Goal: Information Seeking & Learning: Learn about a topic

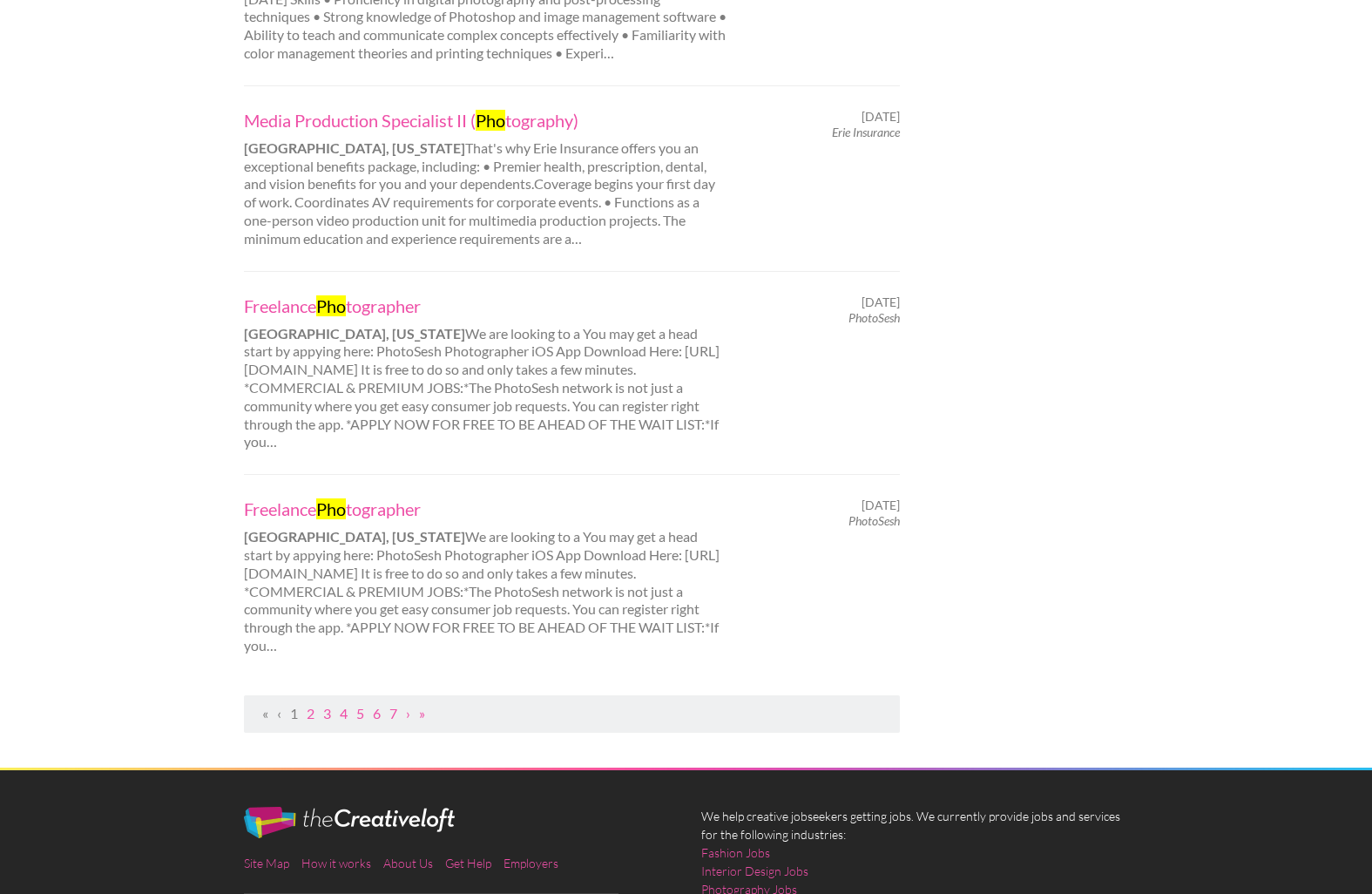
scroll to position [1721, 0]
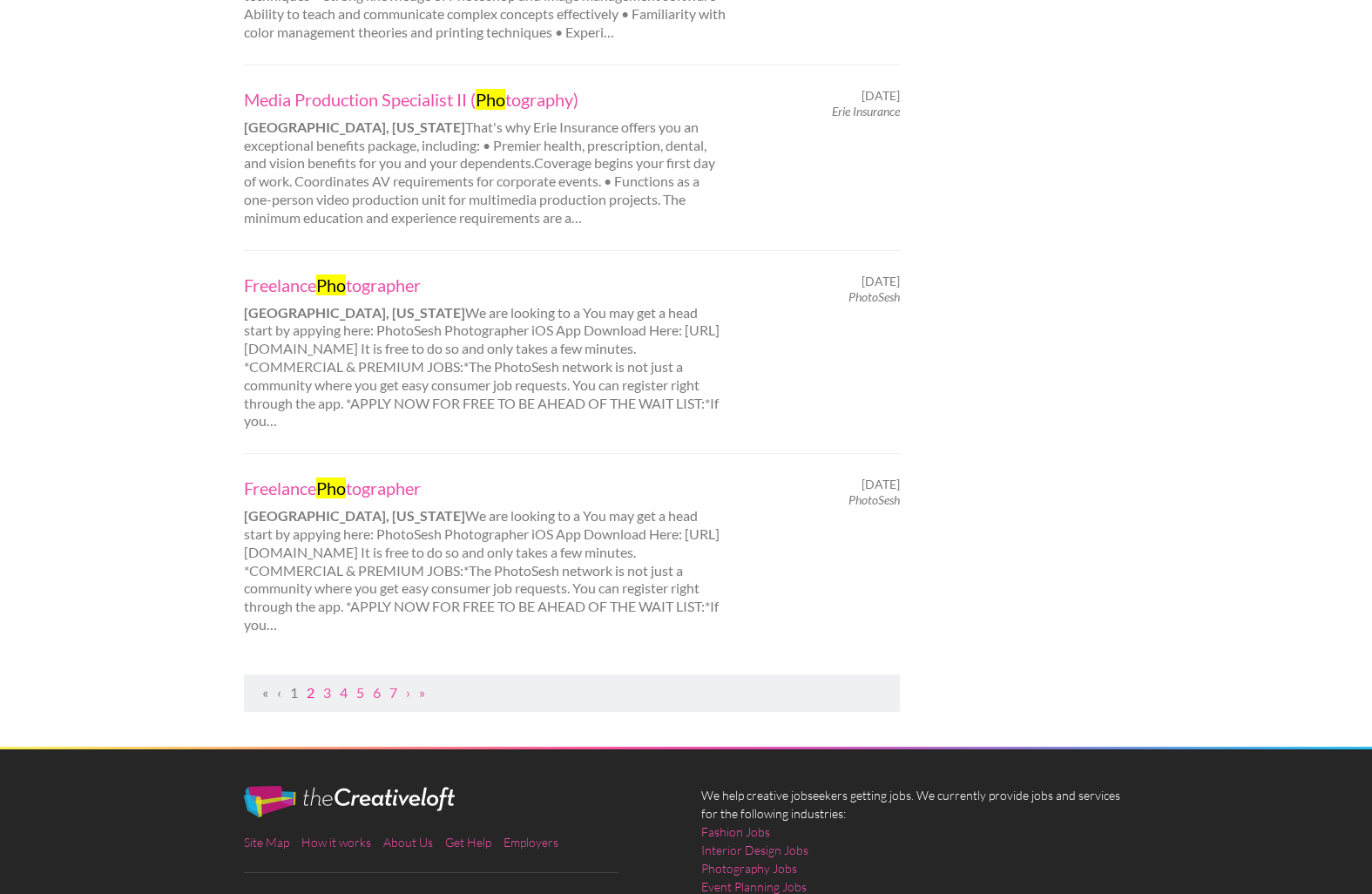
click at [309, 684] on link "2" at bounding box center [310, 692] width 8 height 16
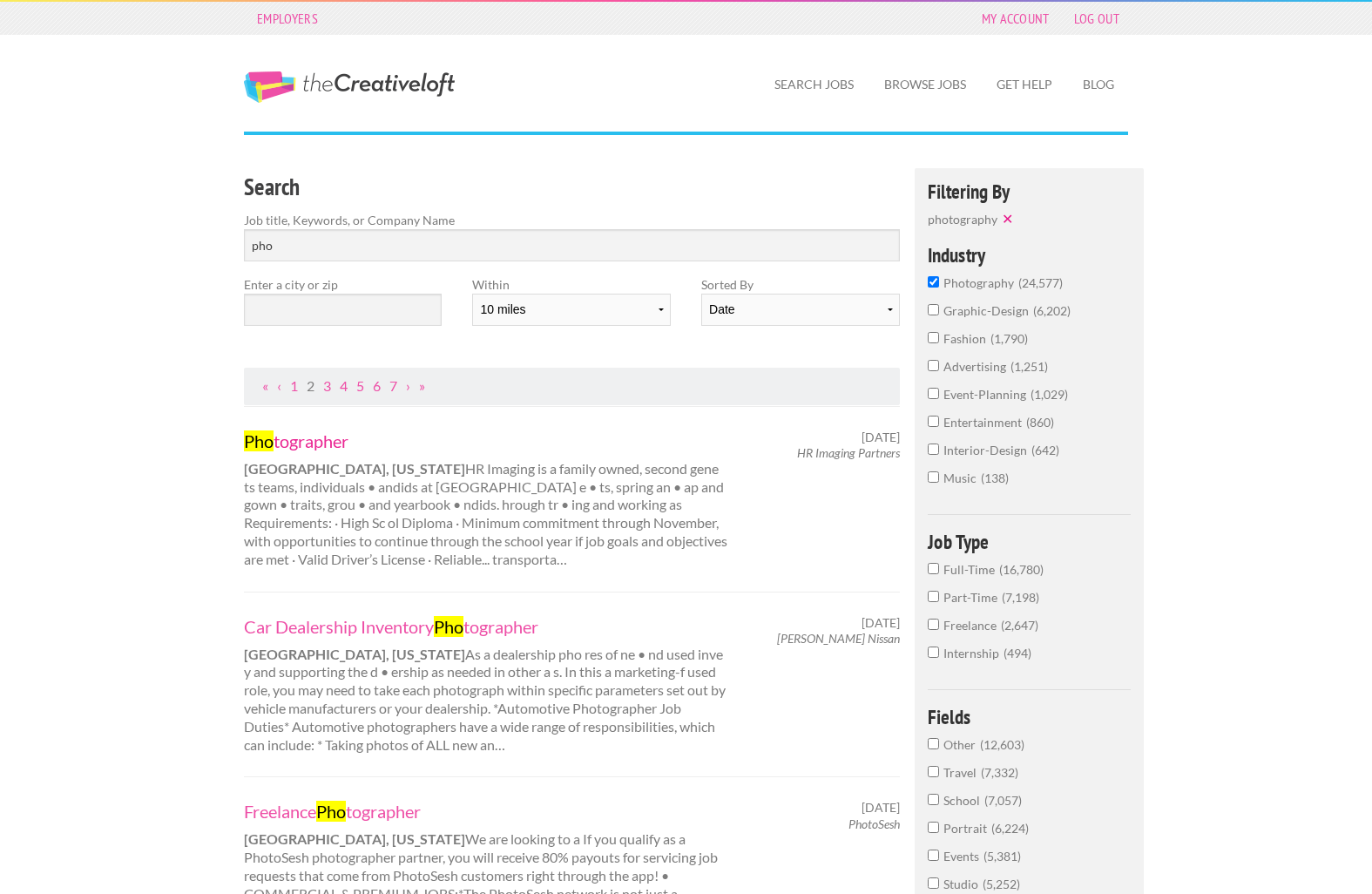
click at [320, 433] on link "Pho tographer" at bounding box center [486, 440] width 485 height 22
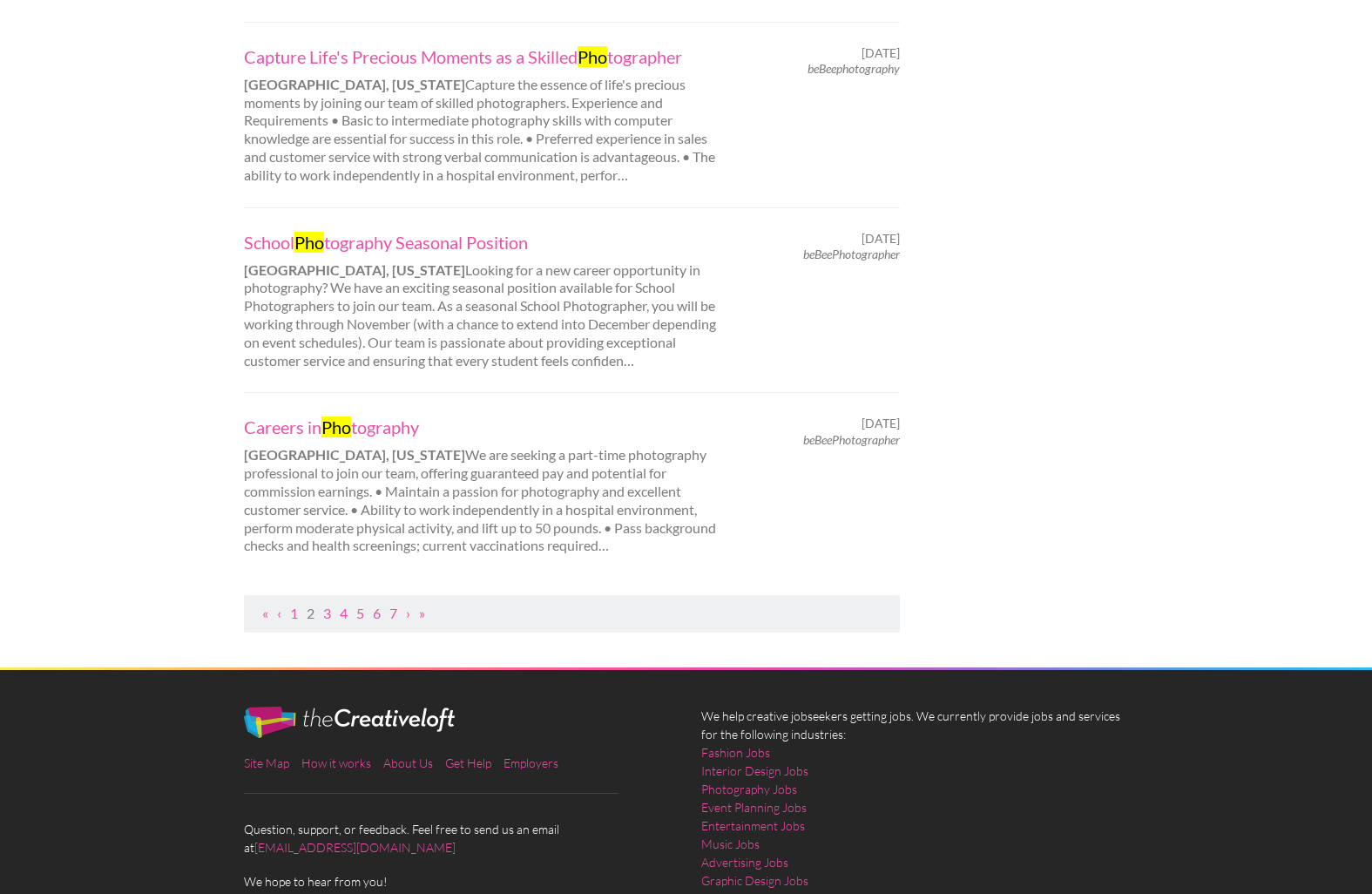
scroll to position [1774, 0]
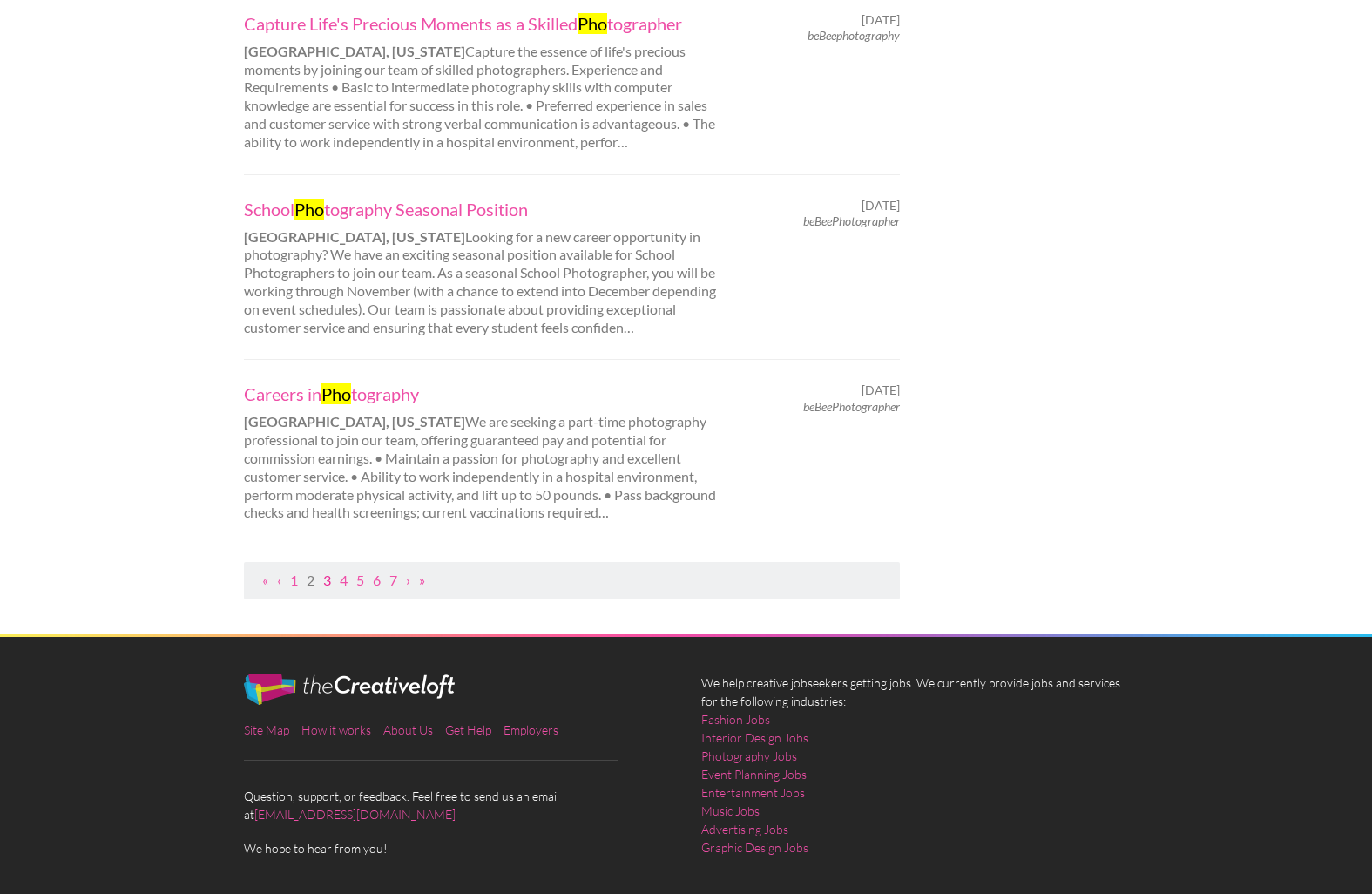
click at [329, 572] on link "3" at bounding box center [327, 580] width 8 height 16
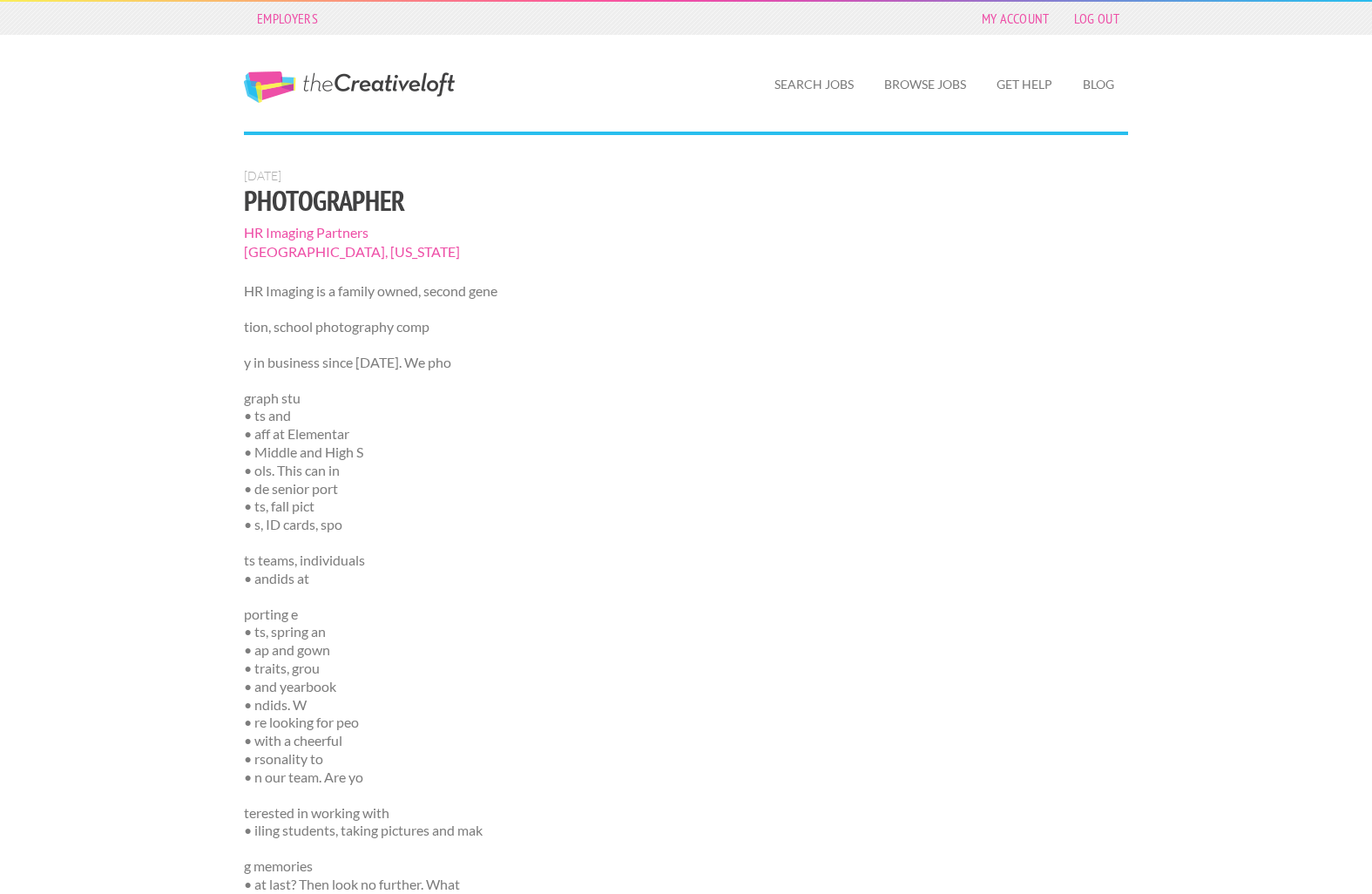
scroll to position [57, 0]
